Goal: Task Accomplishment & Management: Use online tool/utility

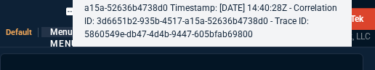
select select "4: SHAD"
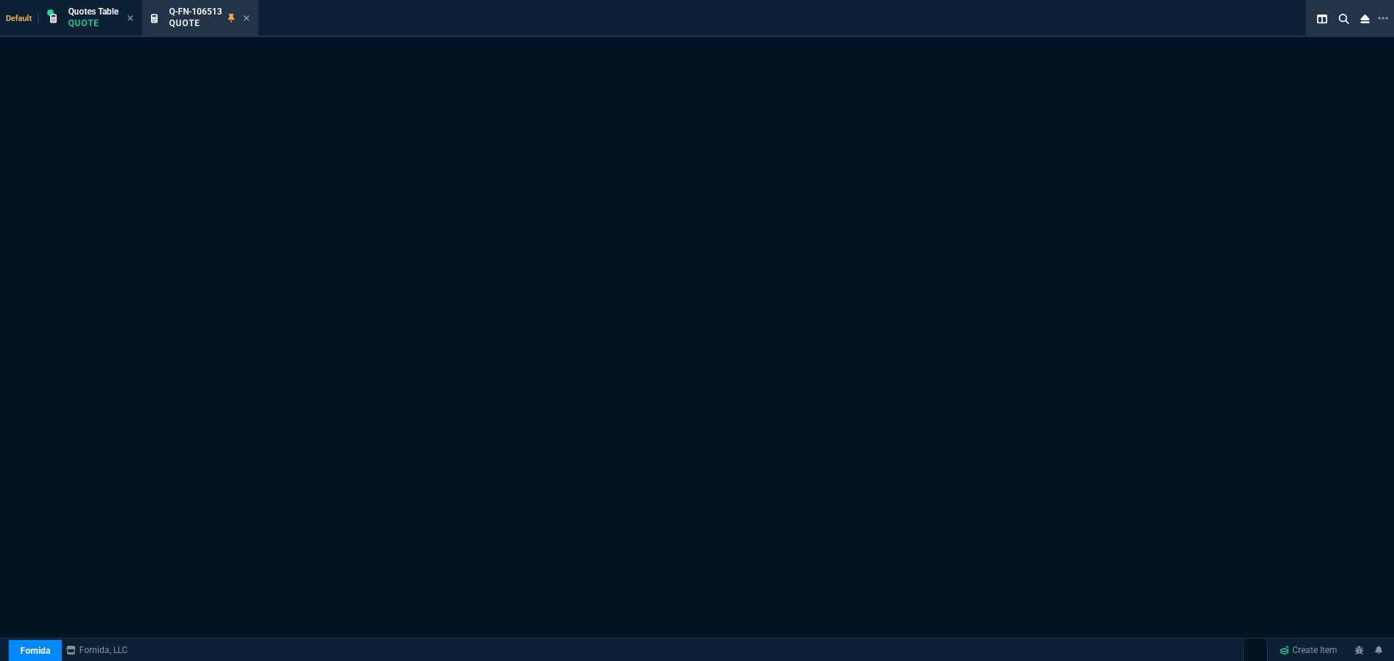
select select "4: SHAD"
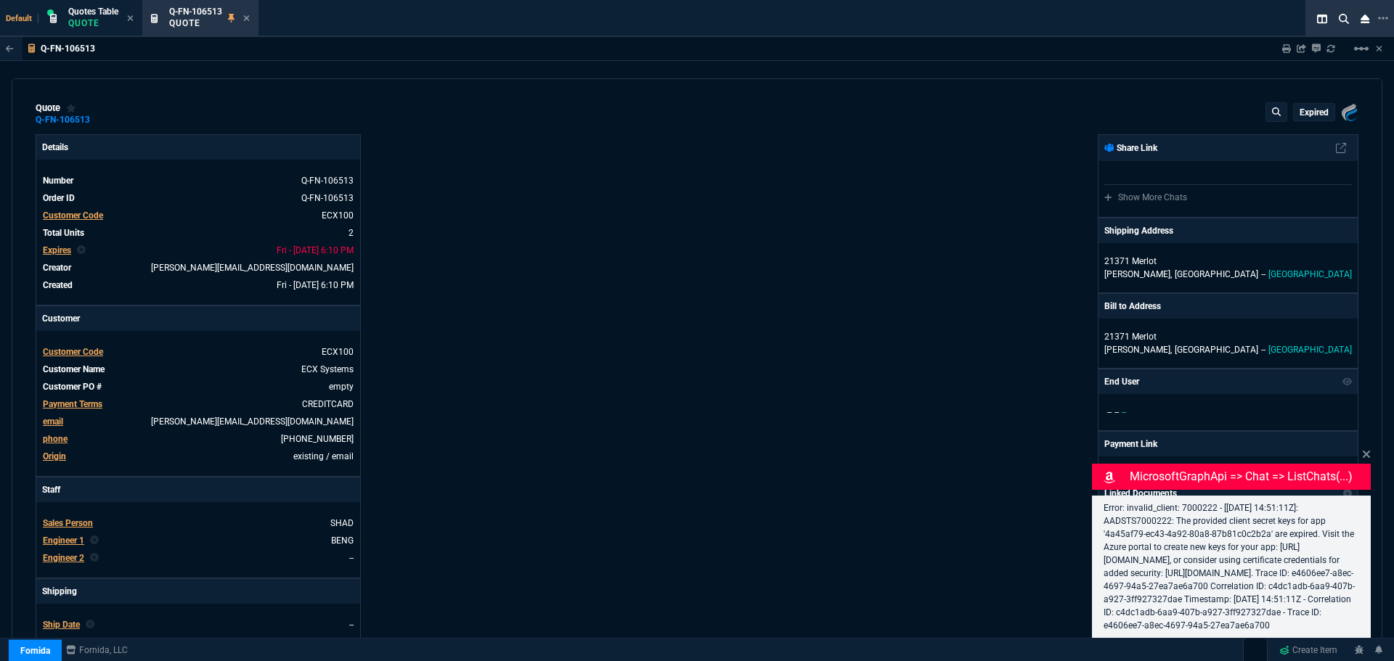
type input "20"
type input "5495"
type input "0"
type input "71"
